Goal: Transaction & Acquisition: Purchase product/service

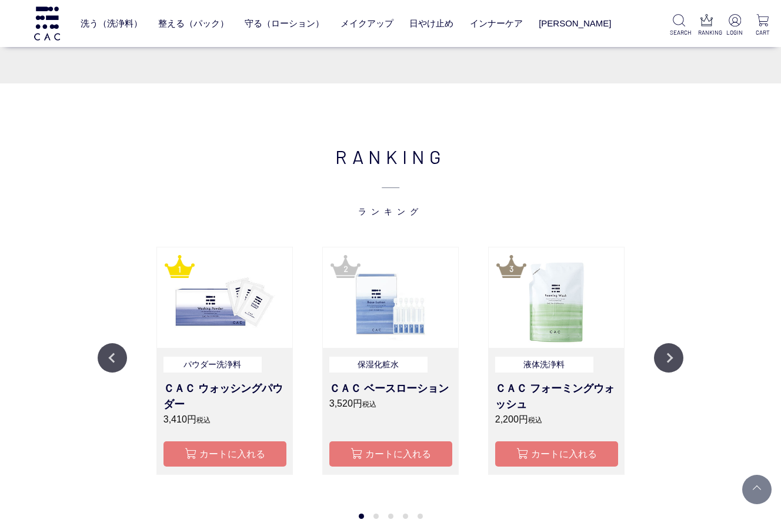
scroll to position [937, 0]
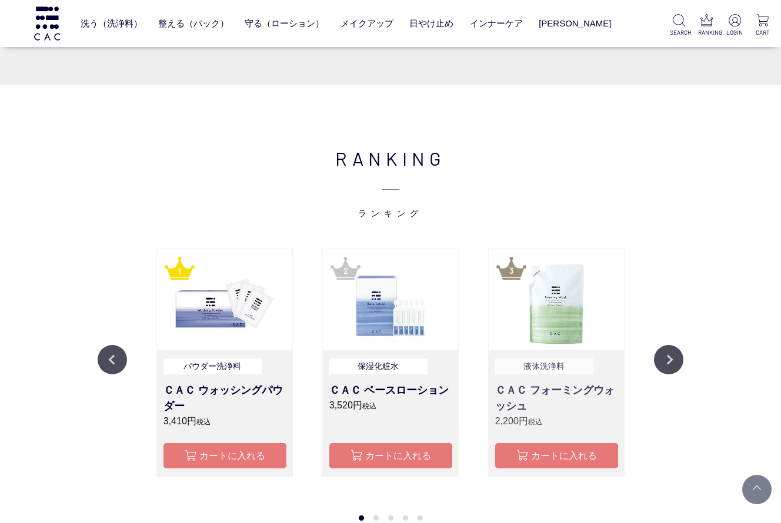
click at [540, 389] on h3 "ＣＡＣ フォーミングウォッシュ" at bounding box center [556, 399] width 123 height 32
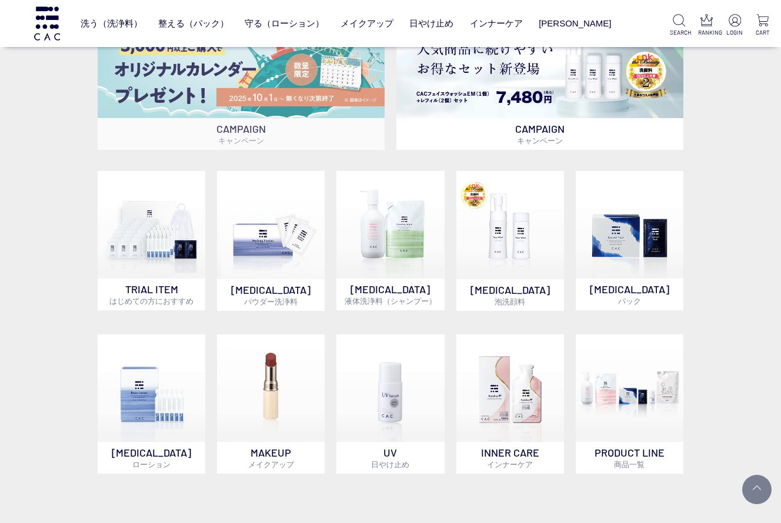
scroll to position [503, 0]
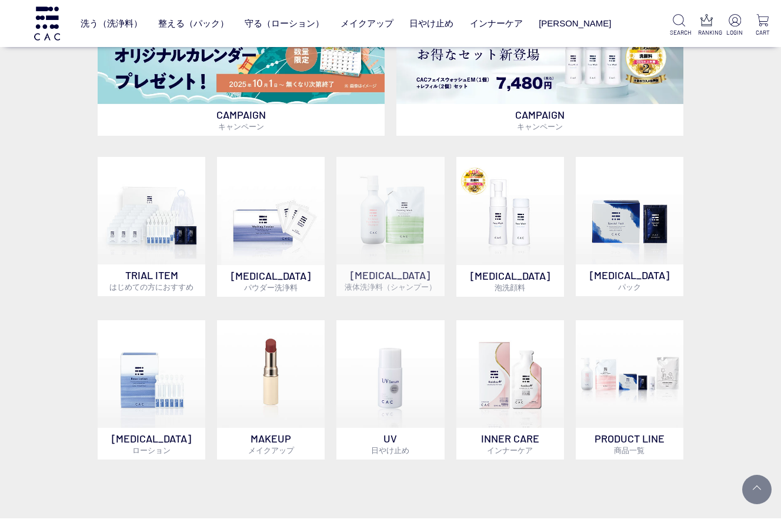
click at [402, 225] on img at bounding box center [390, 211] width 108 height 108
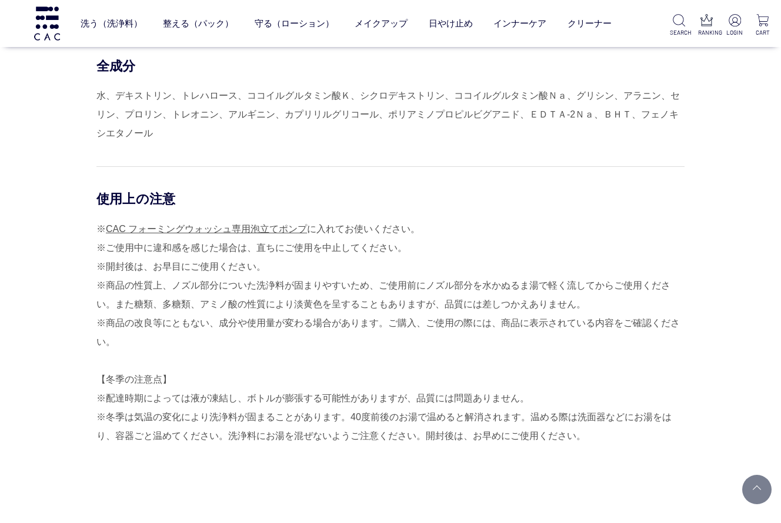
scroll to position [1001, 0]
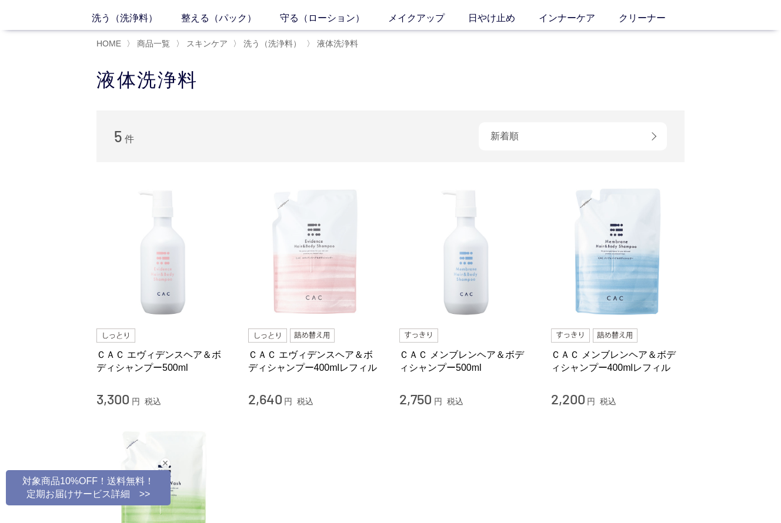
scroll to position [61, 0]
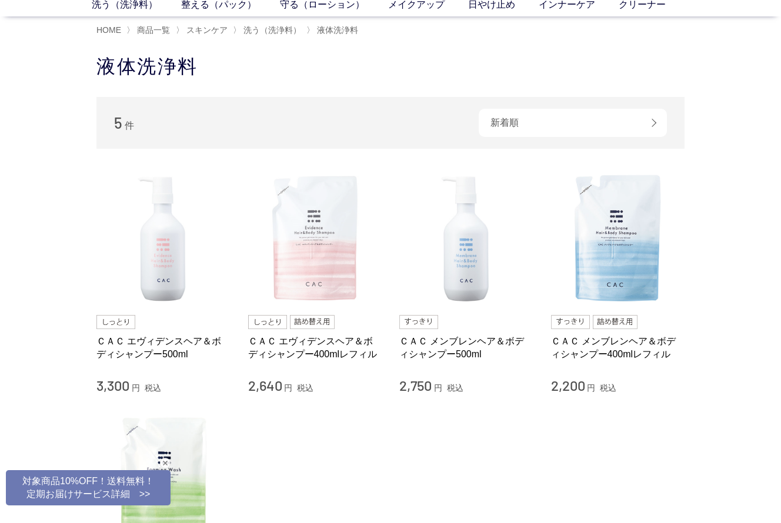
click at [310, 236] on img at bounding box center [315, 239] width 134 height 134
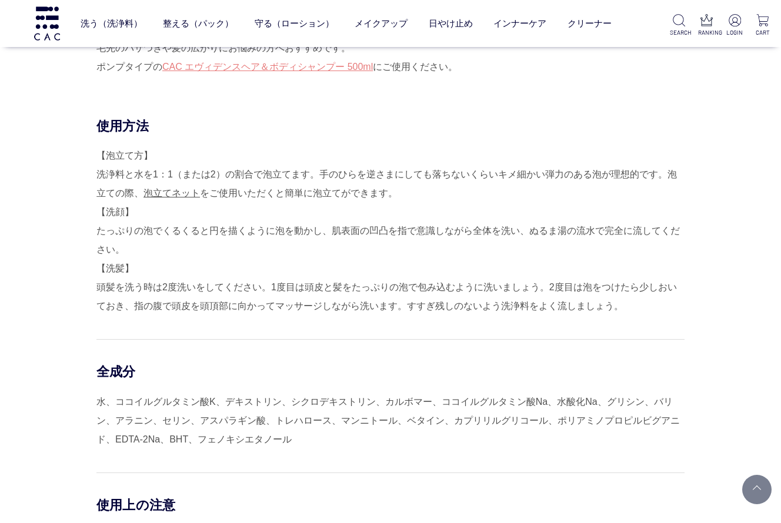
scroll to position [795, 0]
